Goal: Check status: Check status

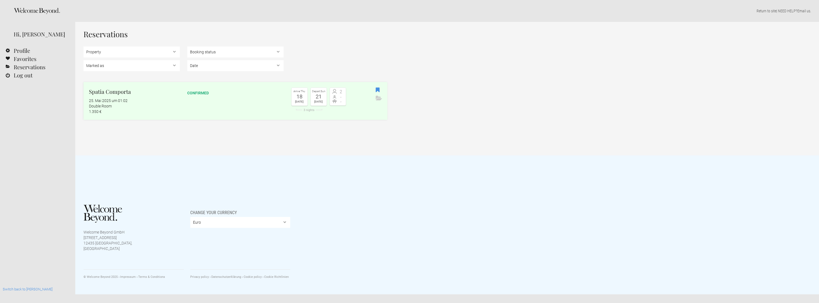
click at [130, 110] on div "1.350 €" at bounding box center [134, 111] width 91 height 5
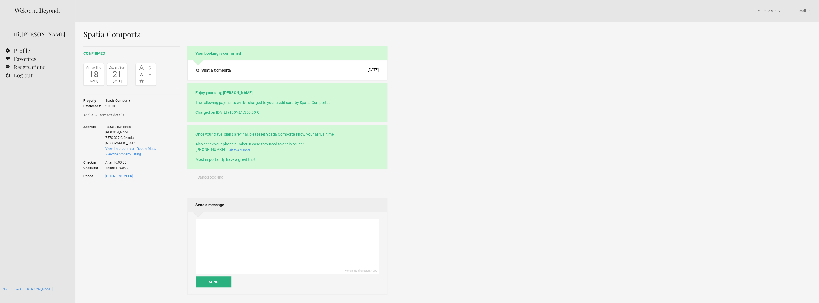
click at [219, 70] on h4 "Spatia Comporta" at bounding box center [213, 70] width 35 height 5
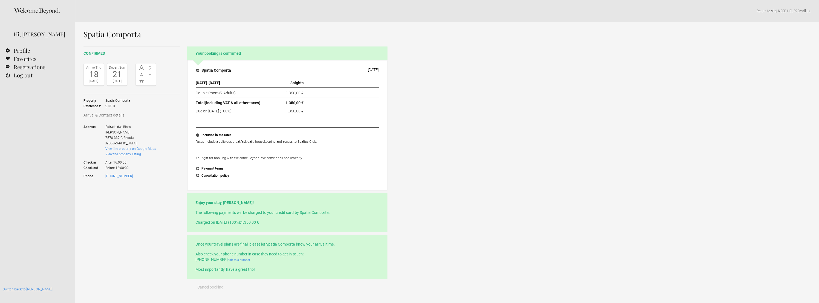
click at [27, 290] on link "Switch back to [PERSON_NAME]" at bounding box center [28, 289] width 50 height 4
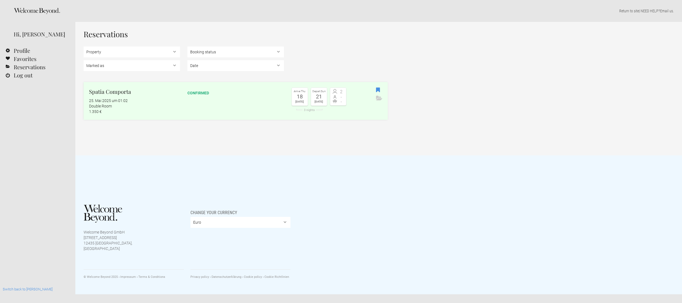
click at [190, 97] on link "Spatia Comporta 25. Mai 2025 um 01:02 Double Room 1.350 € confirmed Arrive Thu …" at bounding box center [236, 101] width 304 height 38
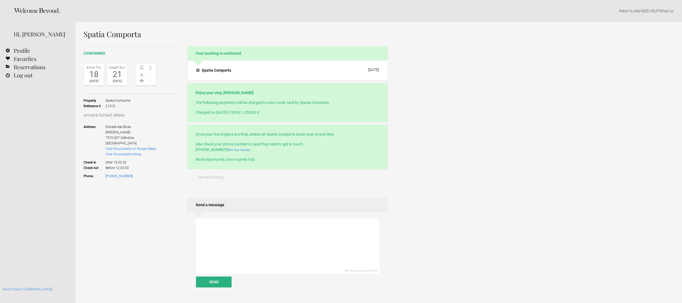
click at [227, 68] on h4 "Spatia Comporta" at bounding box center [213, 70] width 35 height 5
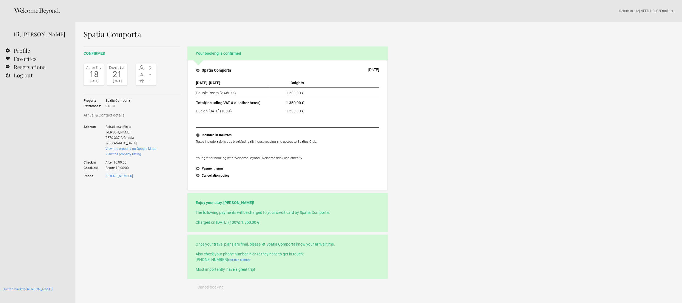
click at [31, 289] on link "Switch back to [PERSON_NAME]" at bounding box center [28, 289] width 50 height 4
